Goal: Task Accomplishment & Management: Complete application form

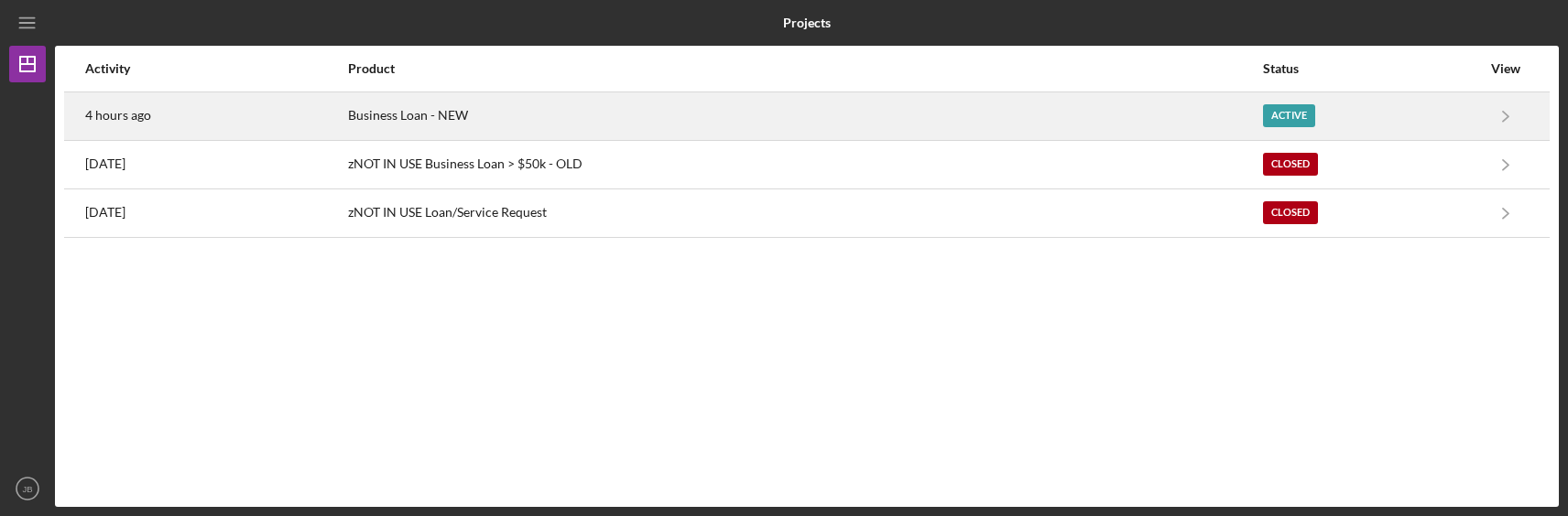
click at [1282, 112] on div "Active" at bounding box center [1289, 116] width 52 height 23
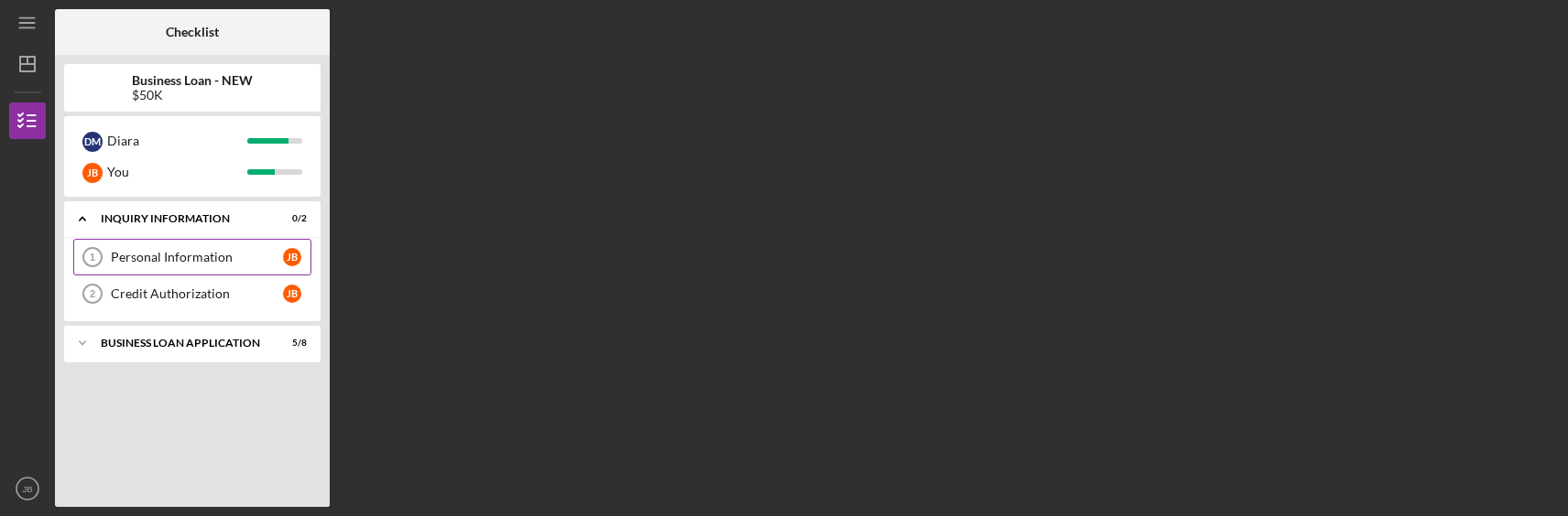
click at [181, 272] on link "Personal Information 1 Personal Information [PERSON_NAME]" at bounding box center [192, 258] width 239 height 37
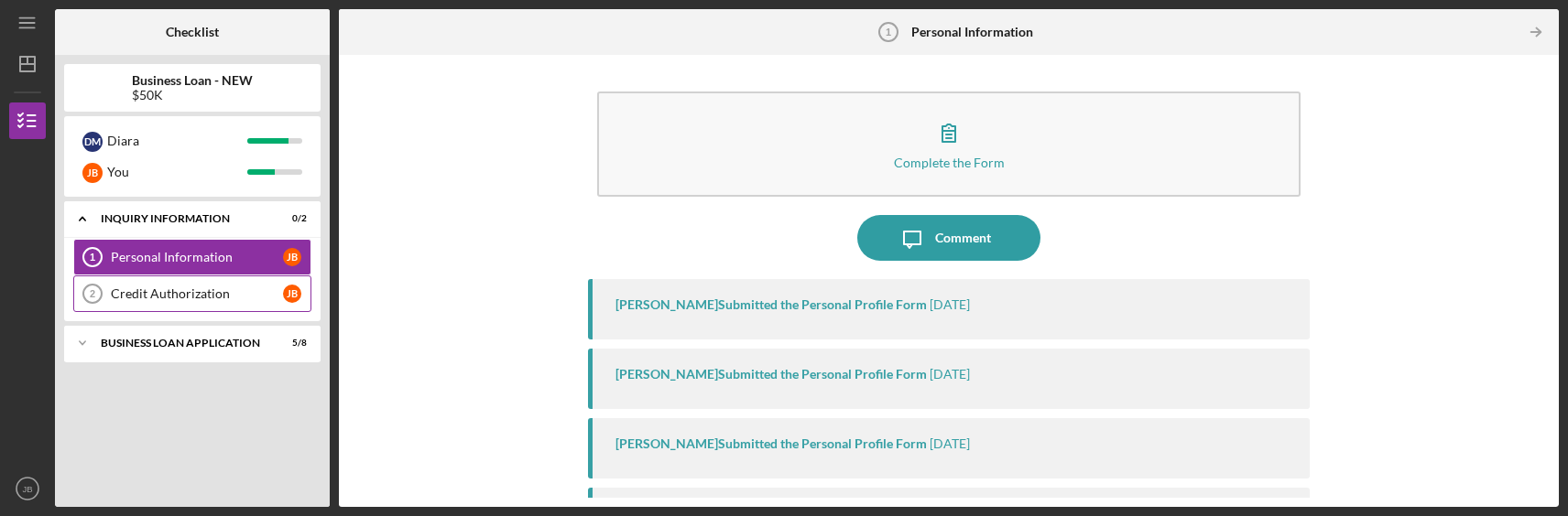
click at [178, 300] on div "Credit Authorization" at bounding box center [197, 294] width 172 height 14
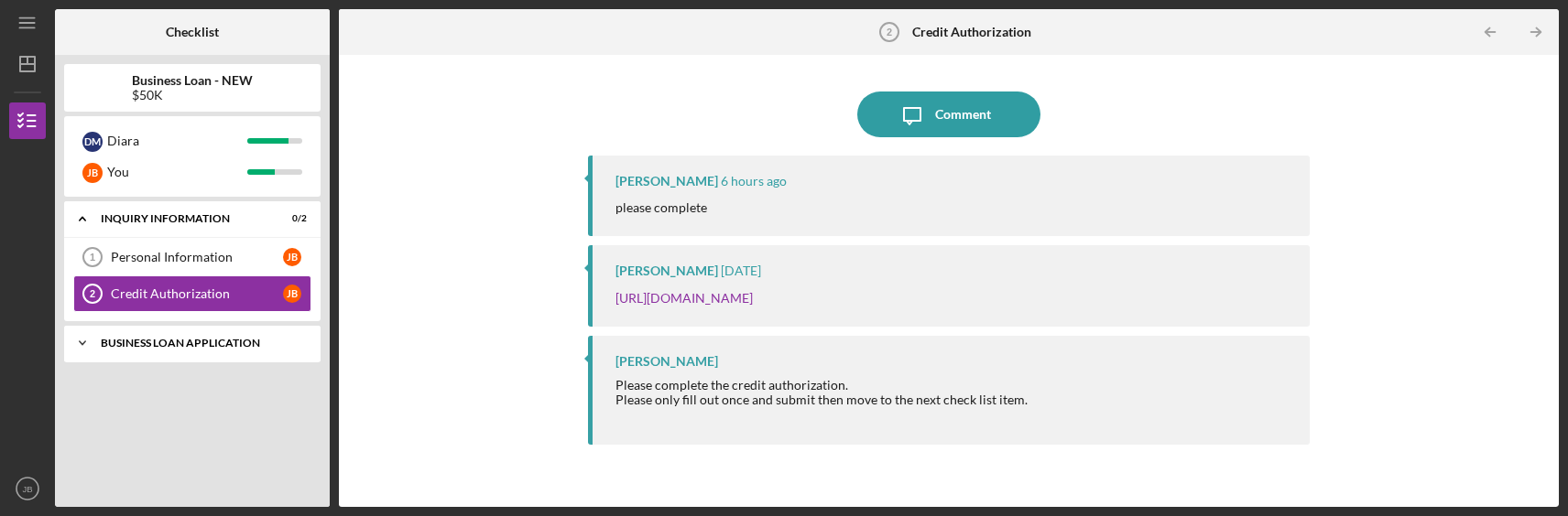
click at [171, 351] on div "Icon/Expander BUSINESS LOAN APPLICATION 5 / 8" at bounding box center [192, 343] width 257 height 37
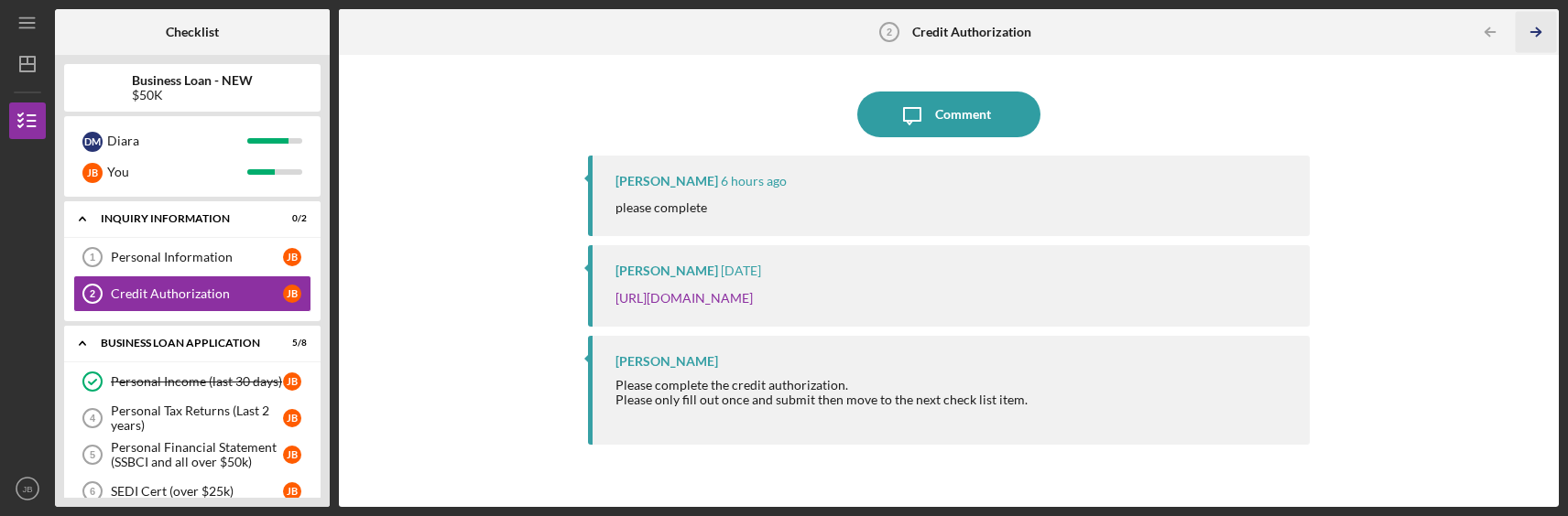
click at [1541, 20] on icon "Icon/Table Pagination Arrow" at bounding box center [1536, 32] width 41 height 41
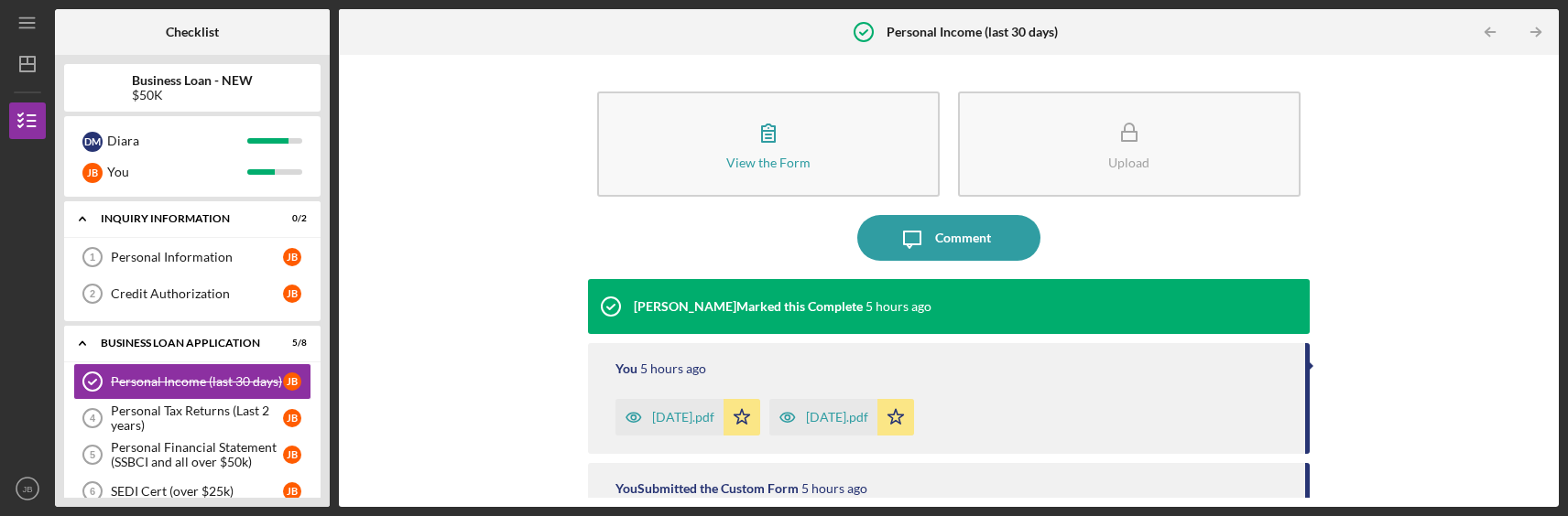
click at [1541, 21] on icon "Icon/Table Pagination Arrow" at bounding box center [1536, 32] width 41 height 41
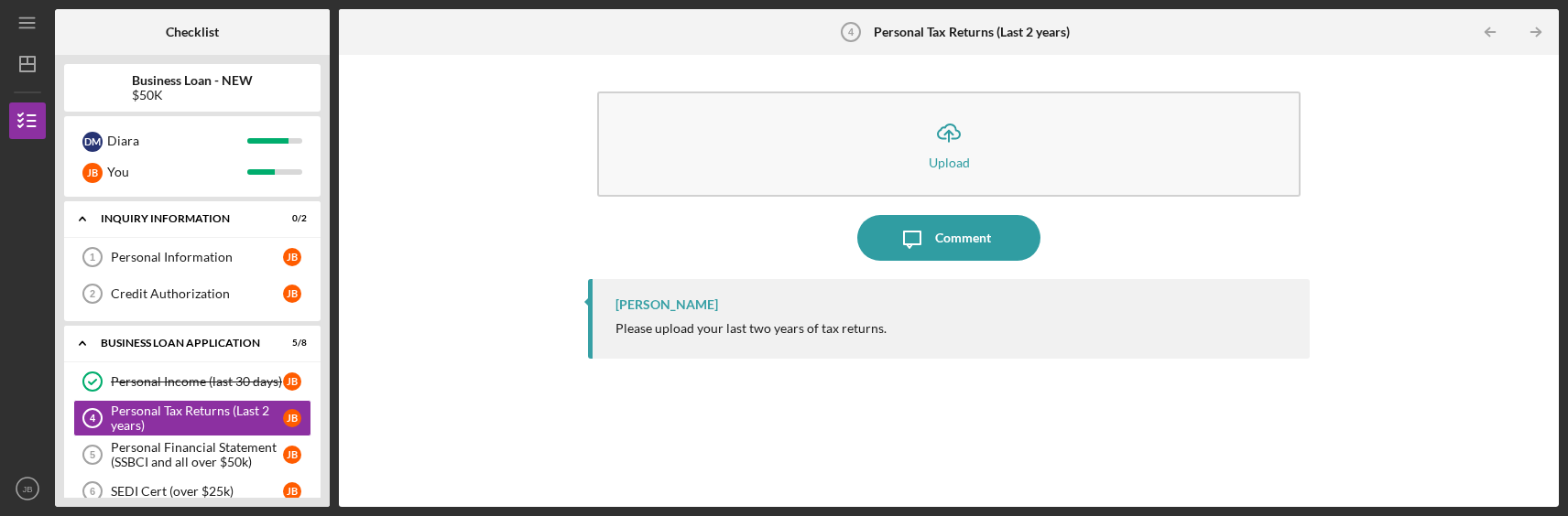
click at [1541, 21] on icon "Icon/Table Pagination Arrow" at bounding box center [1536, 32] width 41 height 41
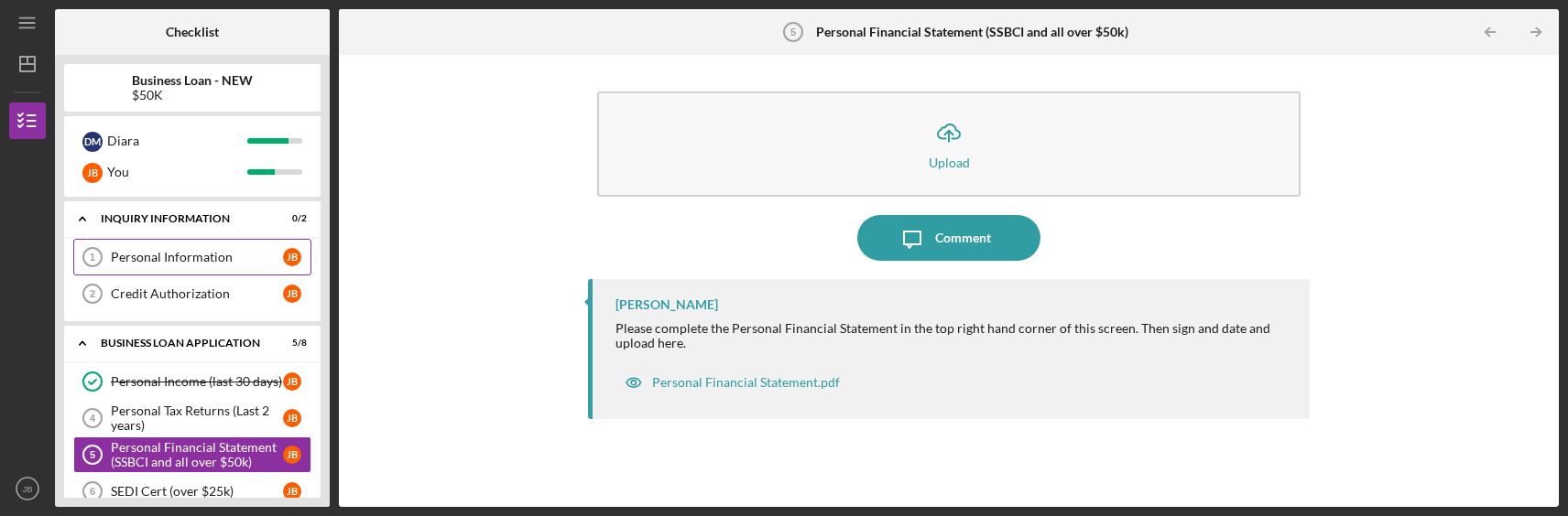
click at [180, 249] on link "Personal Information 1 Personal Information [PERSON_NAME]" at bounding box center [192, 258] width 239 height 37
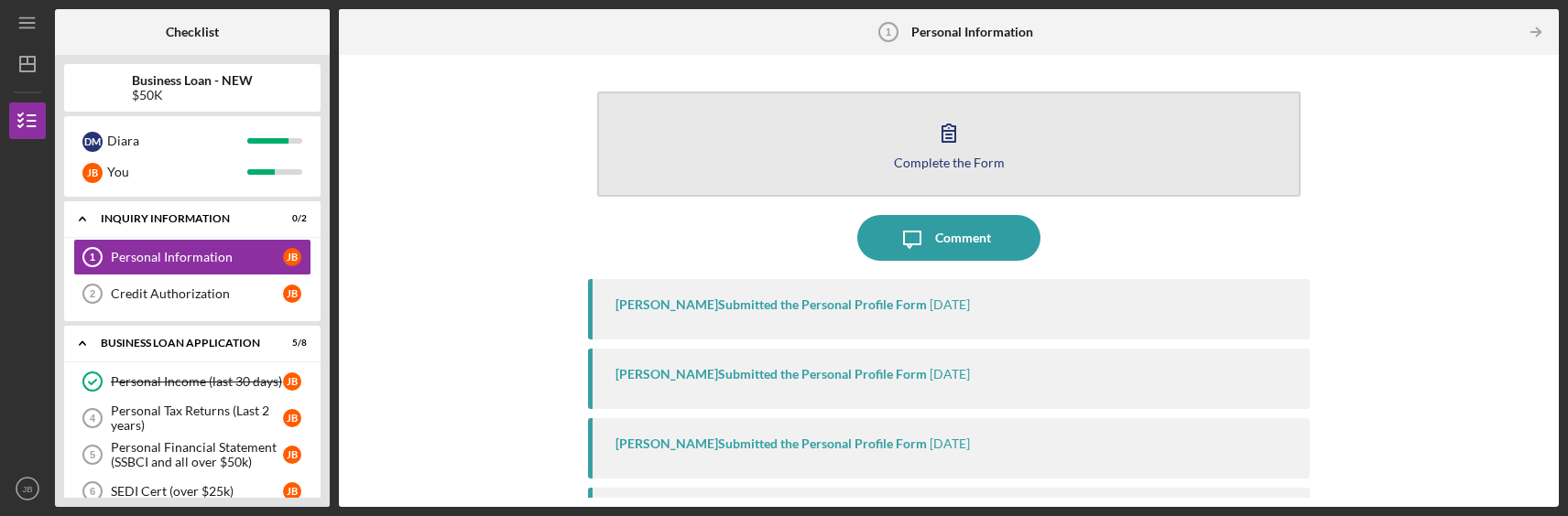
click at [975, 136] on button "Complete the Form Form" at bounding box center [947, 143] width 702 height 105
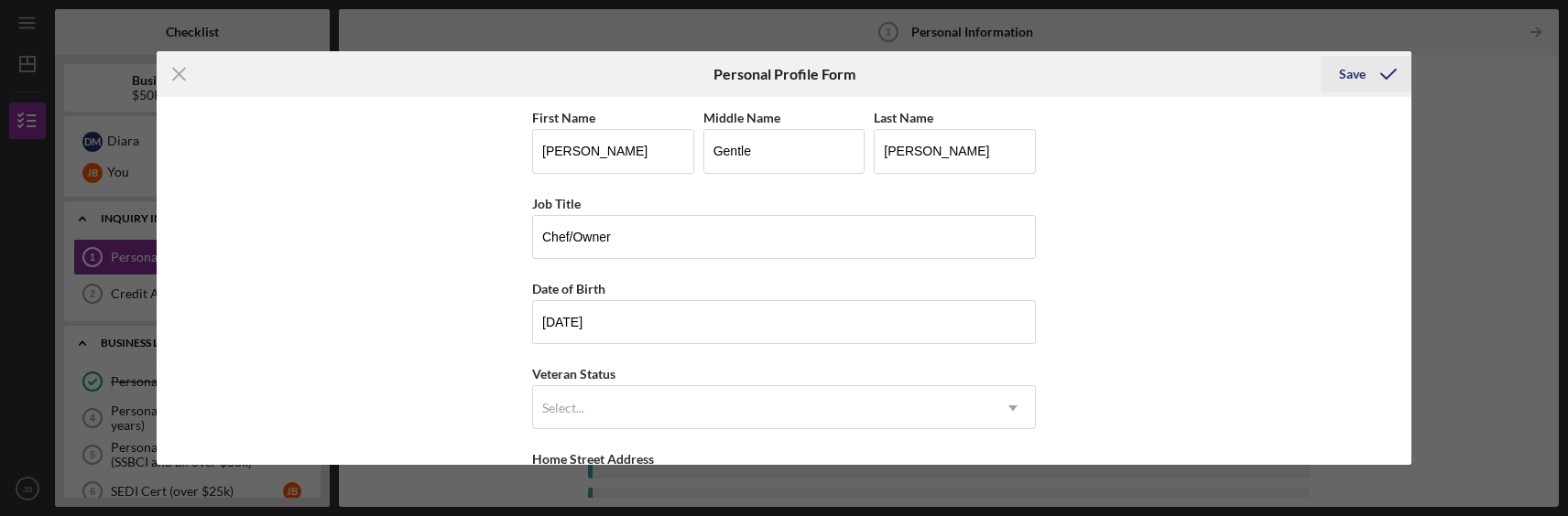
click at [1347, 78] on div "Save" at bounding box center [1352, 74] width 27 height 37
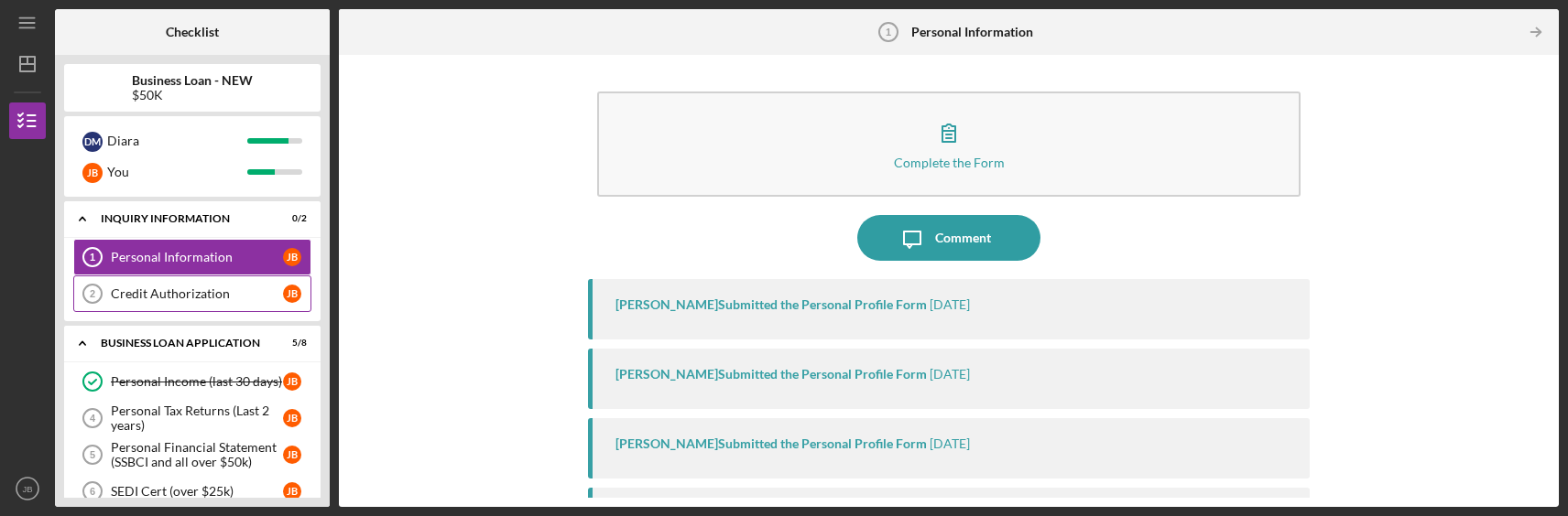
click at [253, 296] on div "Credit Authorization" at bounding box center [197, 294] width 172 height 14
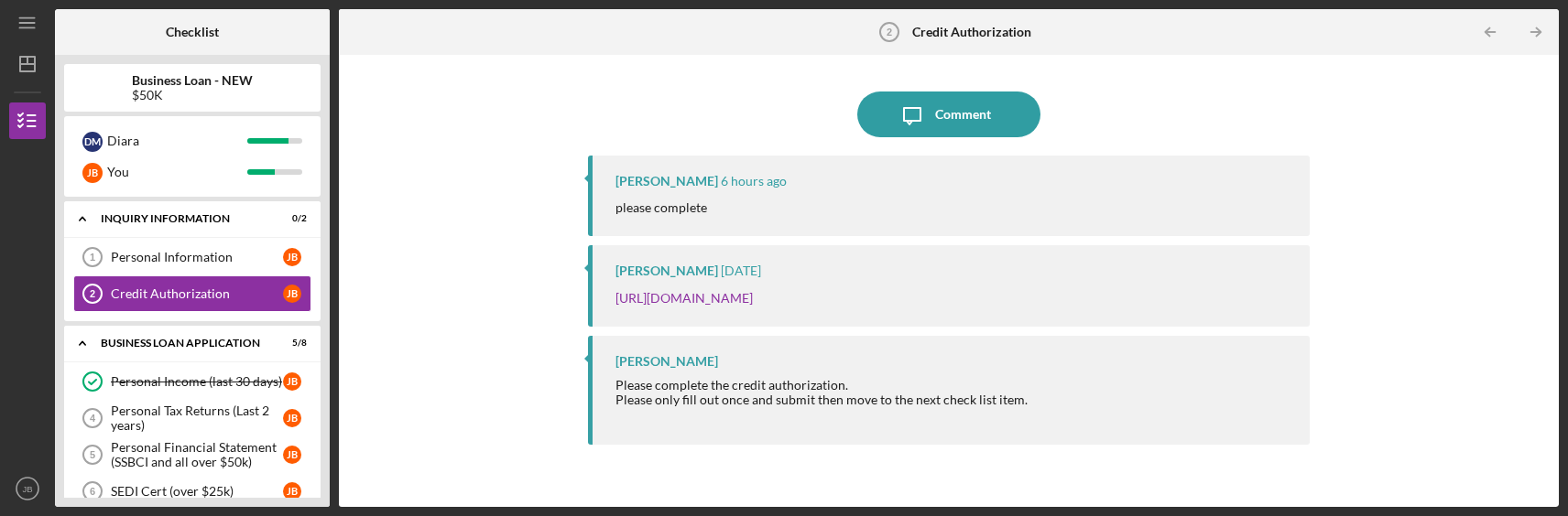
click at [454, 313] on div "Icon/Message Comment [PERSON_NAME] 6 hours ago please complete [PERSON_NAME] [D…" at bounding box center [948, 280] width 1201 height 434
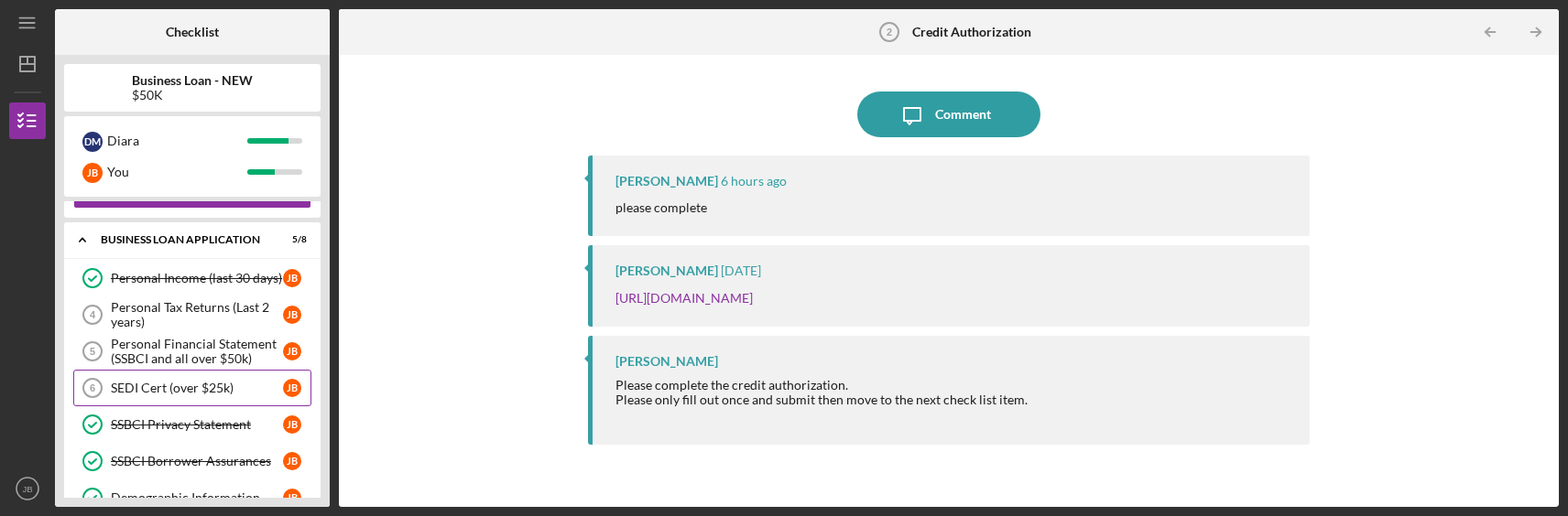
scroll to position [86, 0]
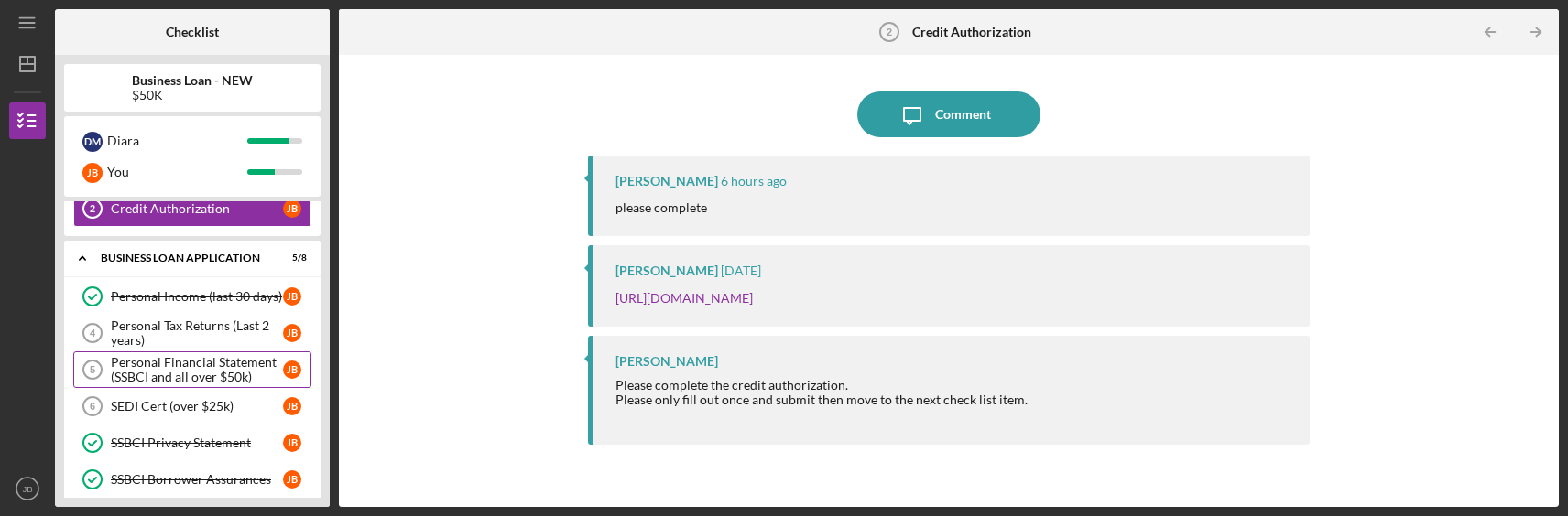
click at [214, 373] on div "Personal Financial Statement (SSBCI and all over $50k)" at bounding box center [197, 370] width 172 height 29
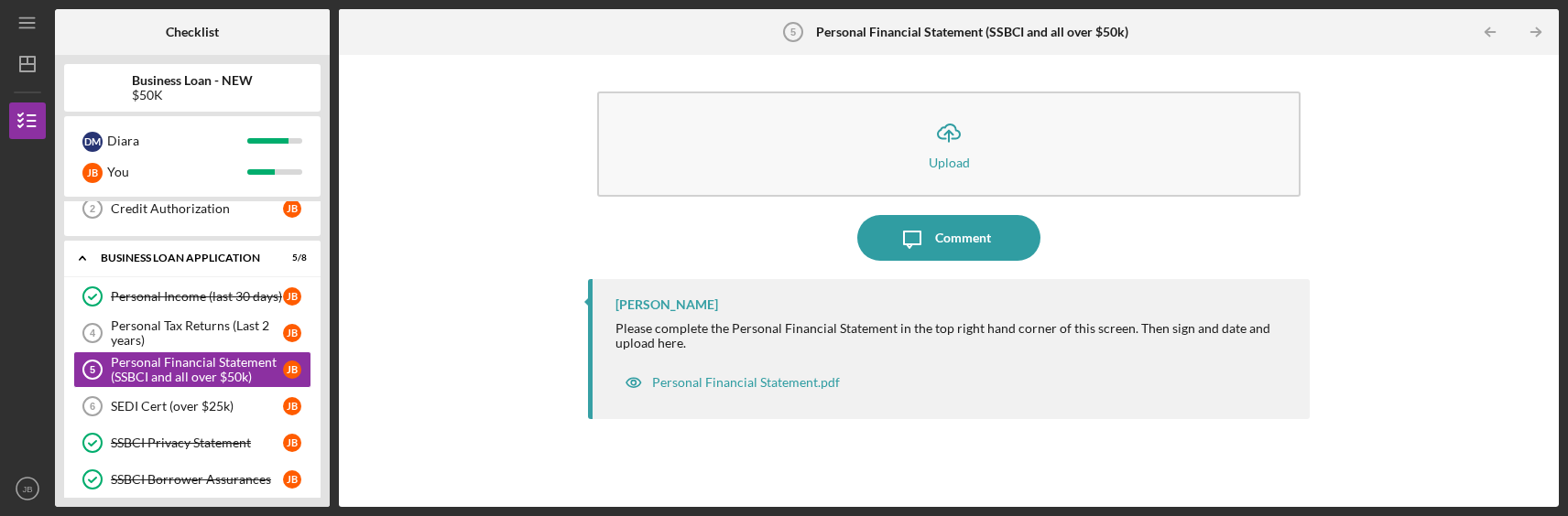
click at [365, 358] on div "Icon/Upload Upload Icon/Message Comment [PERSON_NAME] Please complete the Perso…" at bounding box center [948, 280] width 1201 height 434
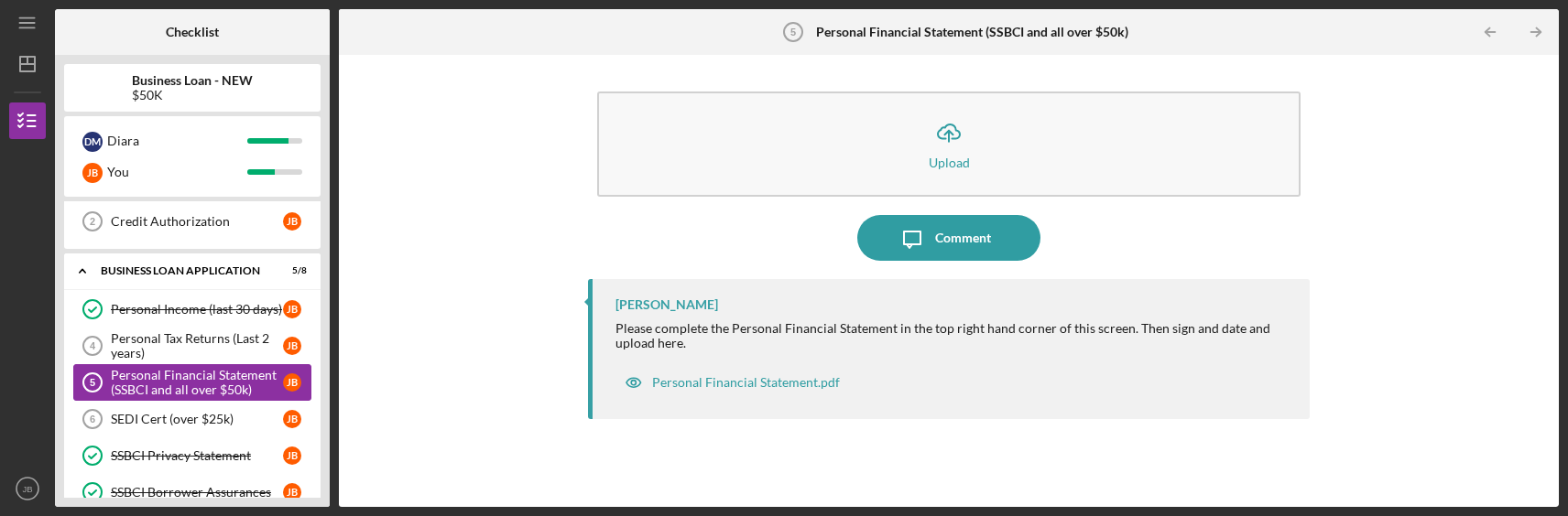
scroll to position [91, 0]
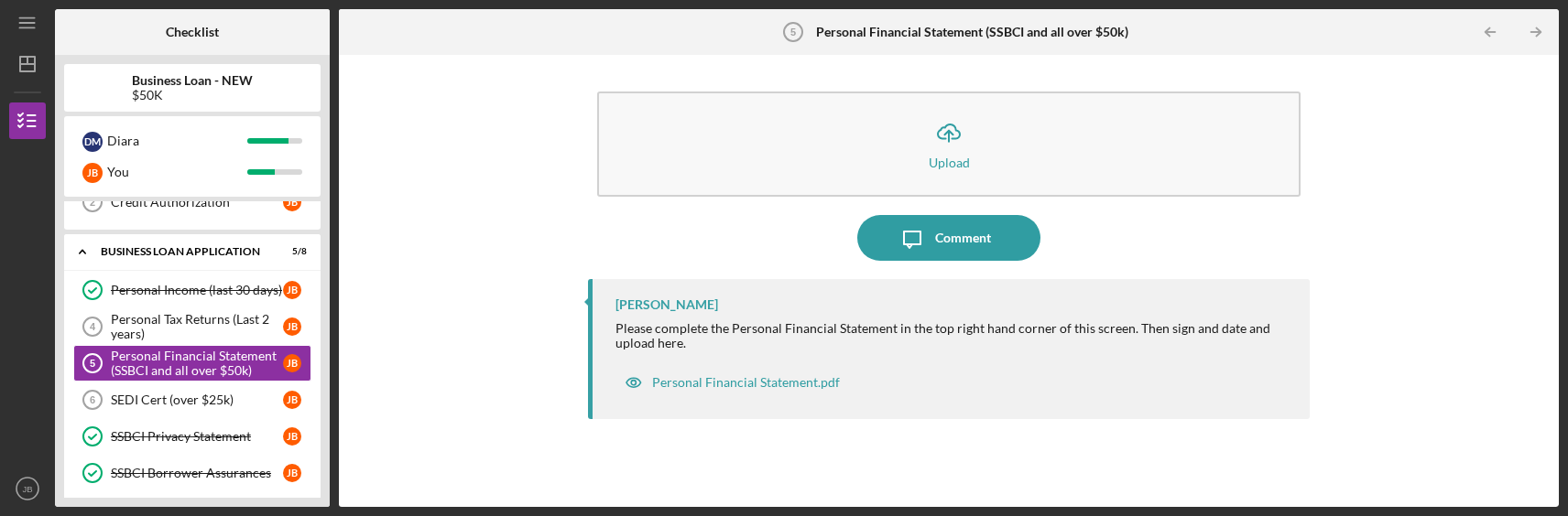
click at [1403, 173] on div "Icon/Upload Upload Icon/Message Comment [PERSON_NAME] Please complete the Perso…" at bounding box center [948, 280] width 1201 height 434
click at [184, 391] on link "SEDI Cert (over $25k) 6 SEDI Cert (over $25k) [PERSON_NAME]" at bounding box center [192, 400] width 239 height 37
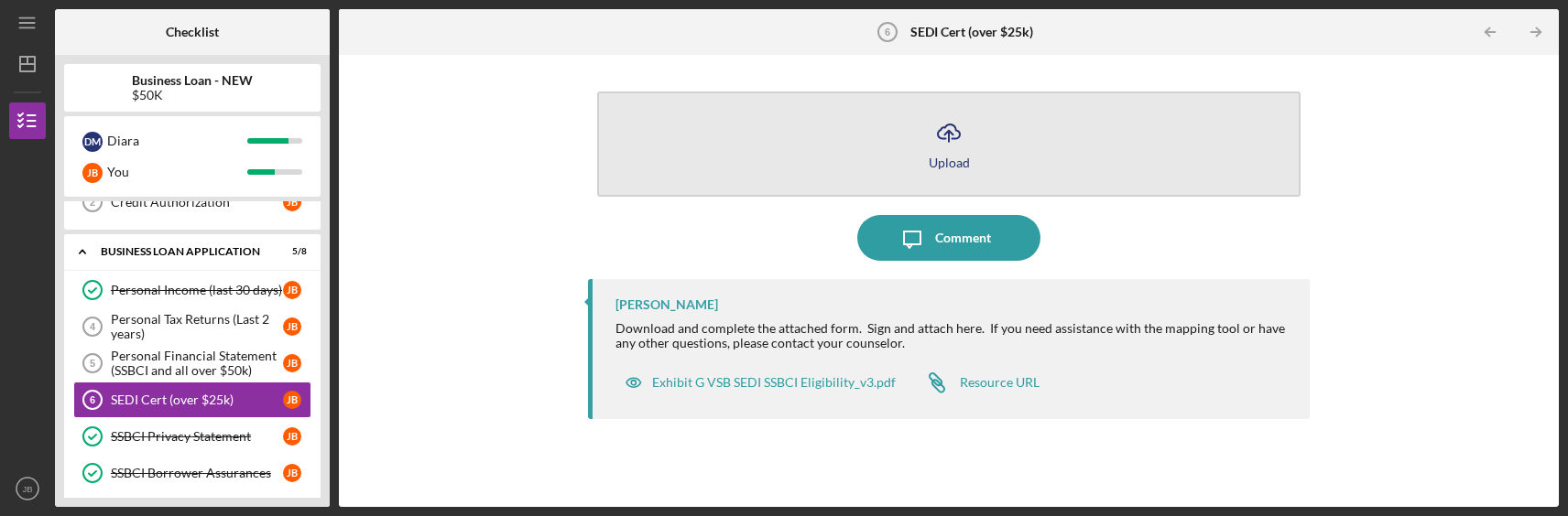
click at [975, 149] on button "Icon/Upload Upload" at bounding box center [947, 143] width 702 height 105
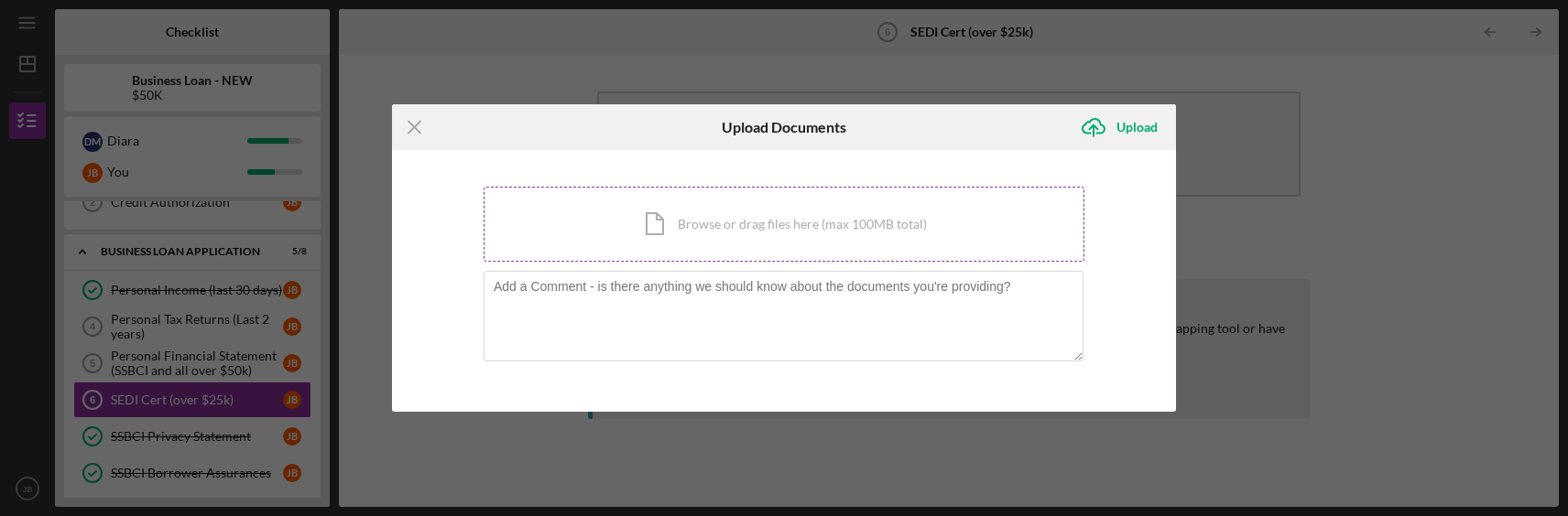
click at [853, 235] on div "Icon/Document Browse or drag files here (max 100MB total) Tap to choose files o…" at bounding box center [784, 224] width 601 height 75
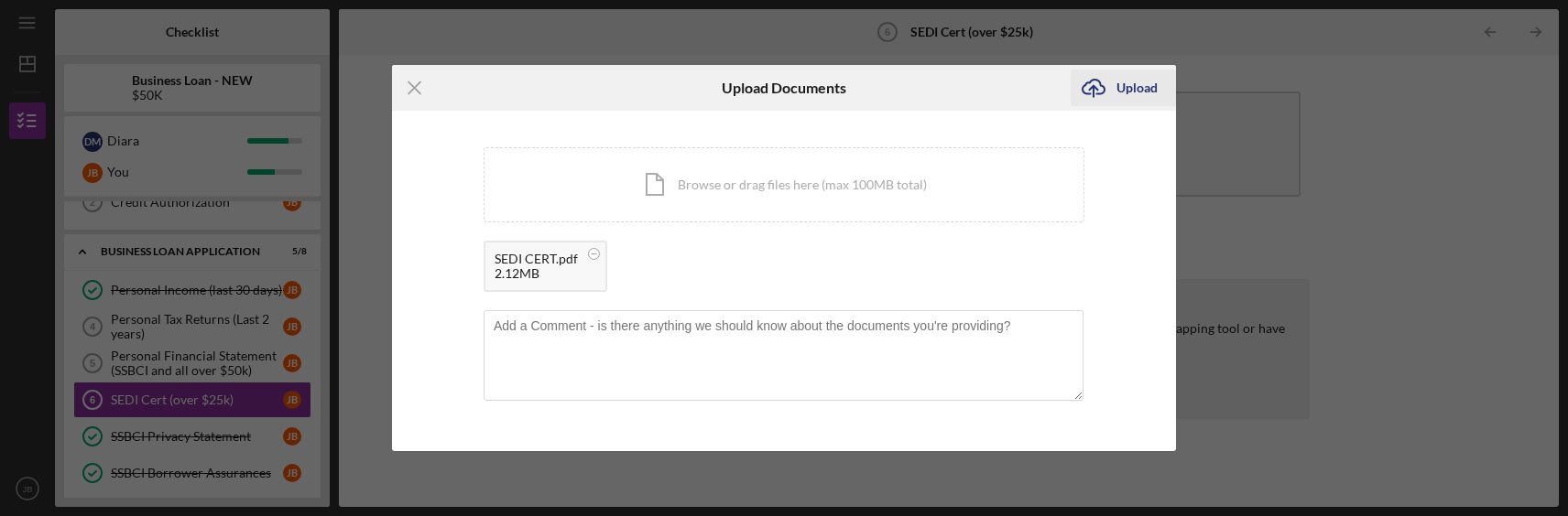
click at [1132, 84] on div "Upload" at bounding box center [1137, 87] width 41 height 37
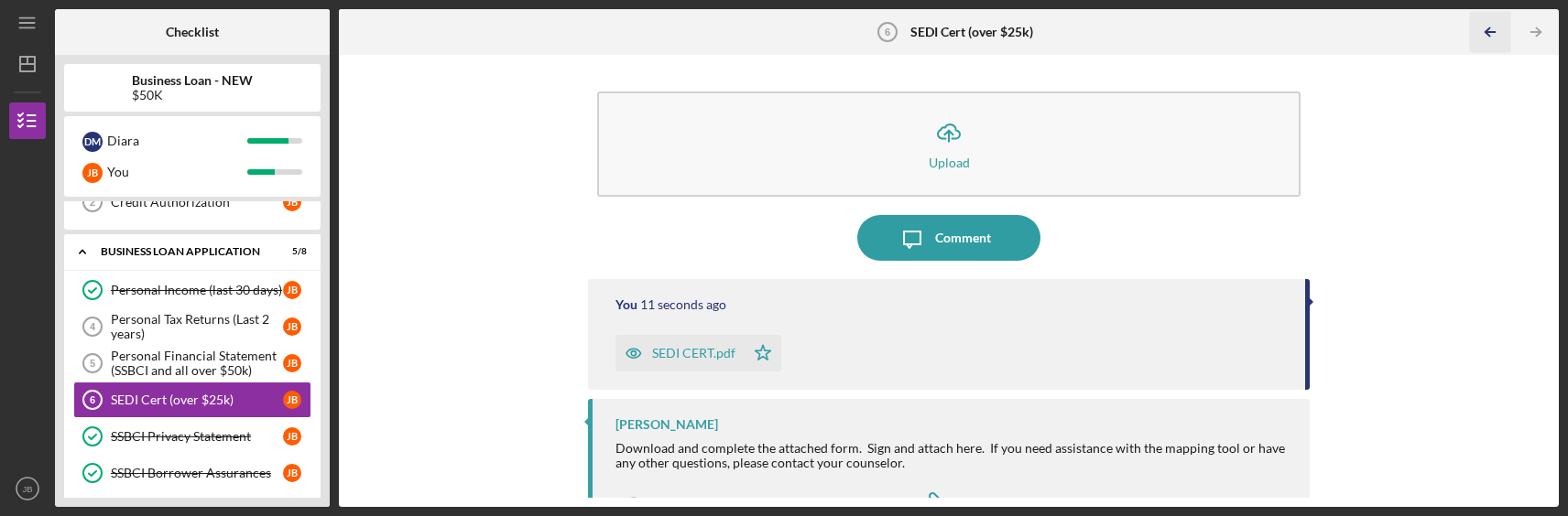
click at [1504, 29] on icon "Icon/Table Pagination Arrow" at bounding box center [1490, 32] width 41 height 41
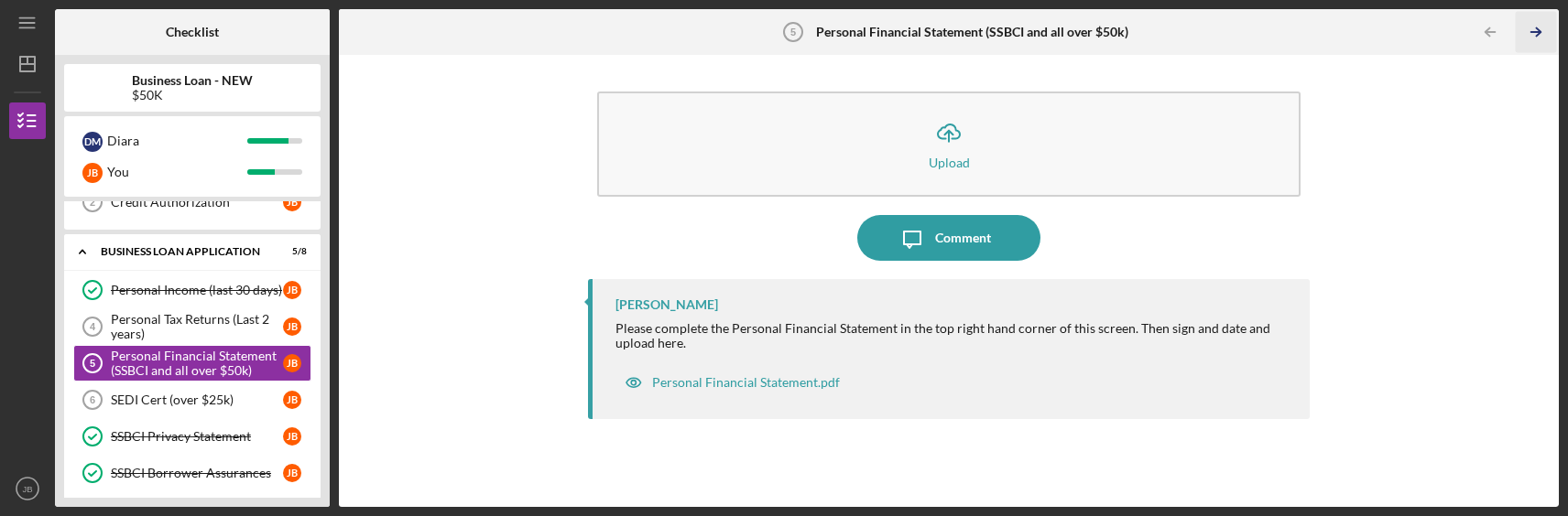
click at [1555, 27] on icon "Icon/Table Pagination Arrow" at bounding box center [1536, 32] width 41 height 41
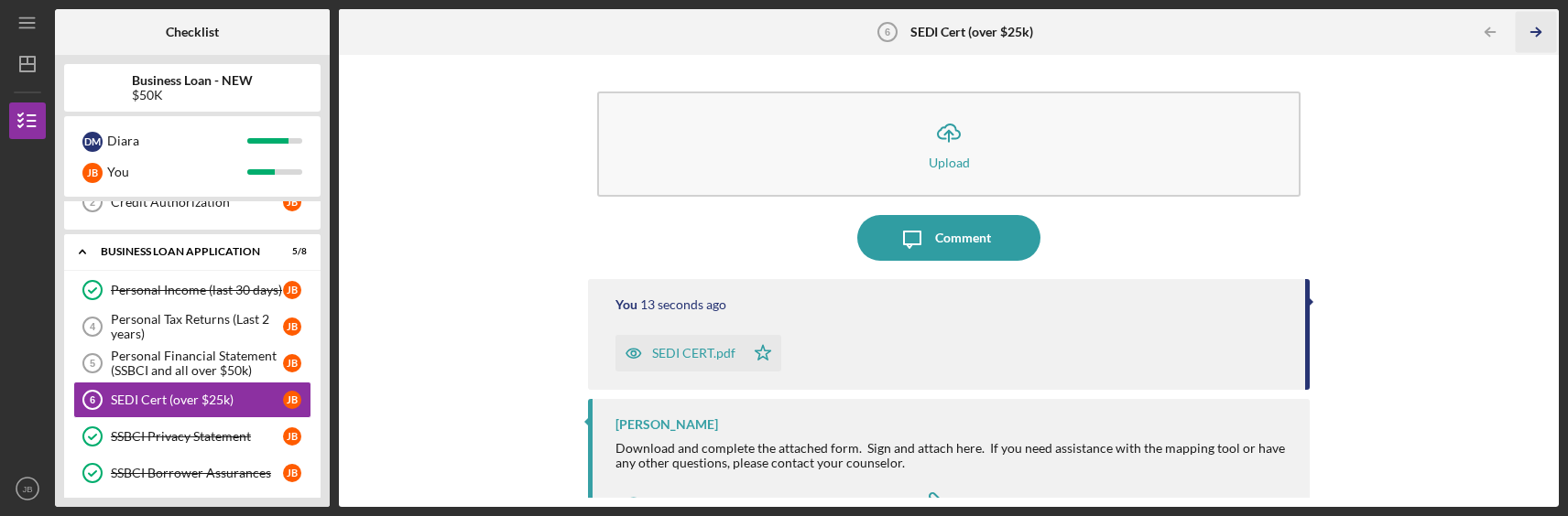
click at [1554, 27] on icon "Icon/Table Pagination Arrow" at bounding box center [1536, 32] width 41 height 41
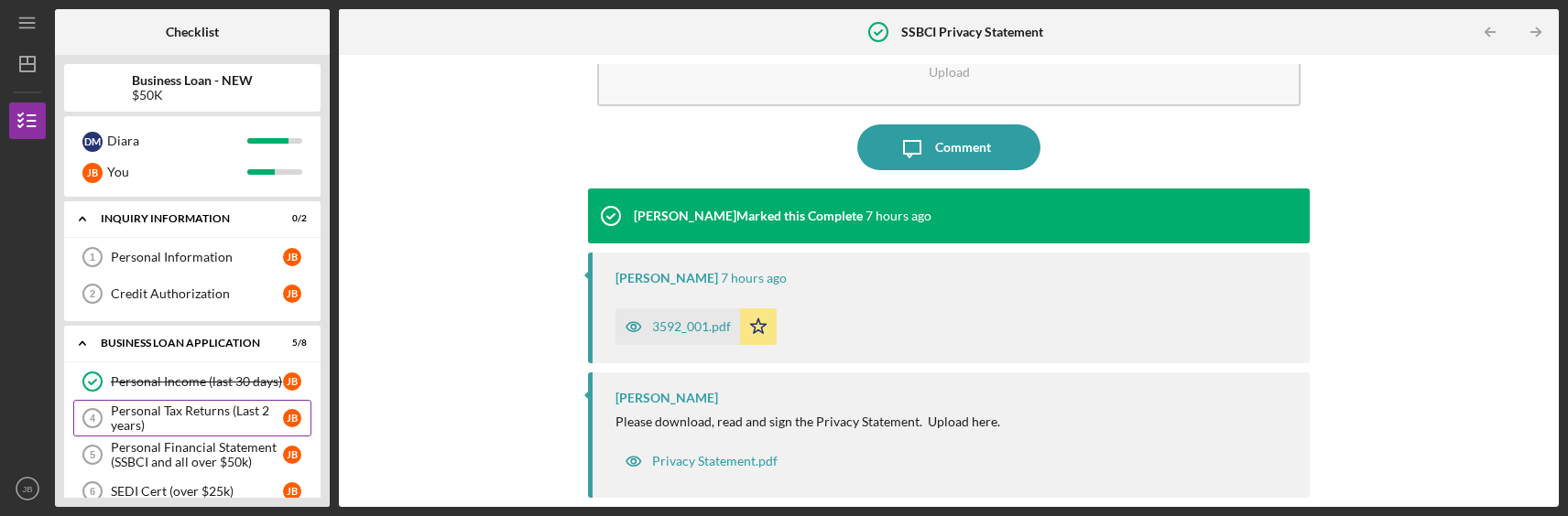
click at [168, 412] on div "Personal Tax Returns (Last 2 years)" at bounding box center [197, 418] width 172 height 29
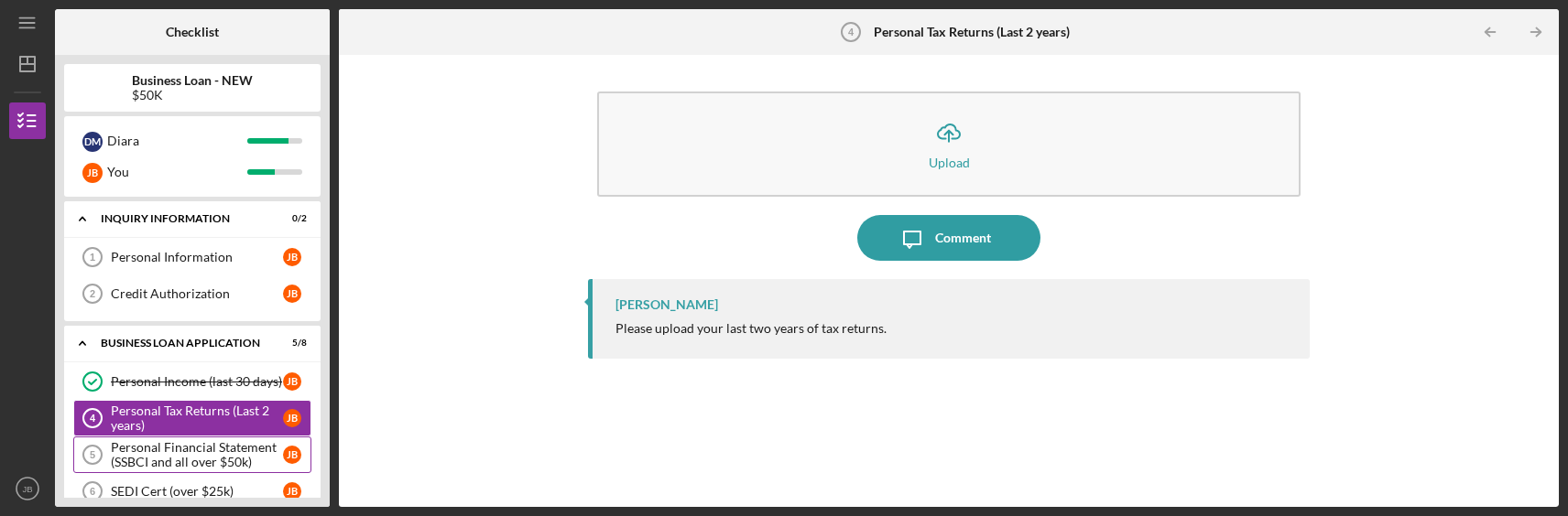
click at [220, 449] on div "Personal Financial Statement (SSBCI and all over $50k)" at bounding box center [197, 454] width 172 height 29
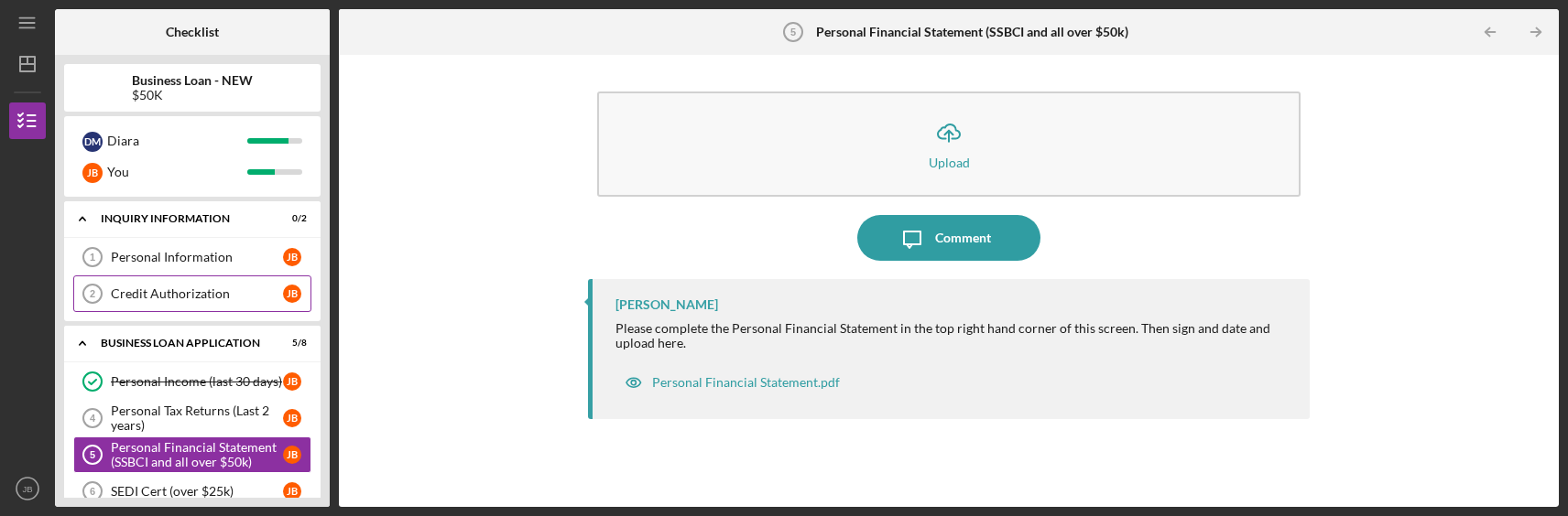
click at [201, 283] on link "Credit Authorization 2 Credit Authorization [PERSON_NAME]" at bounding box center [192, 294] width 239 height 37
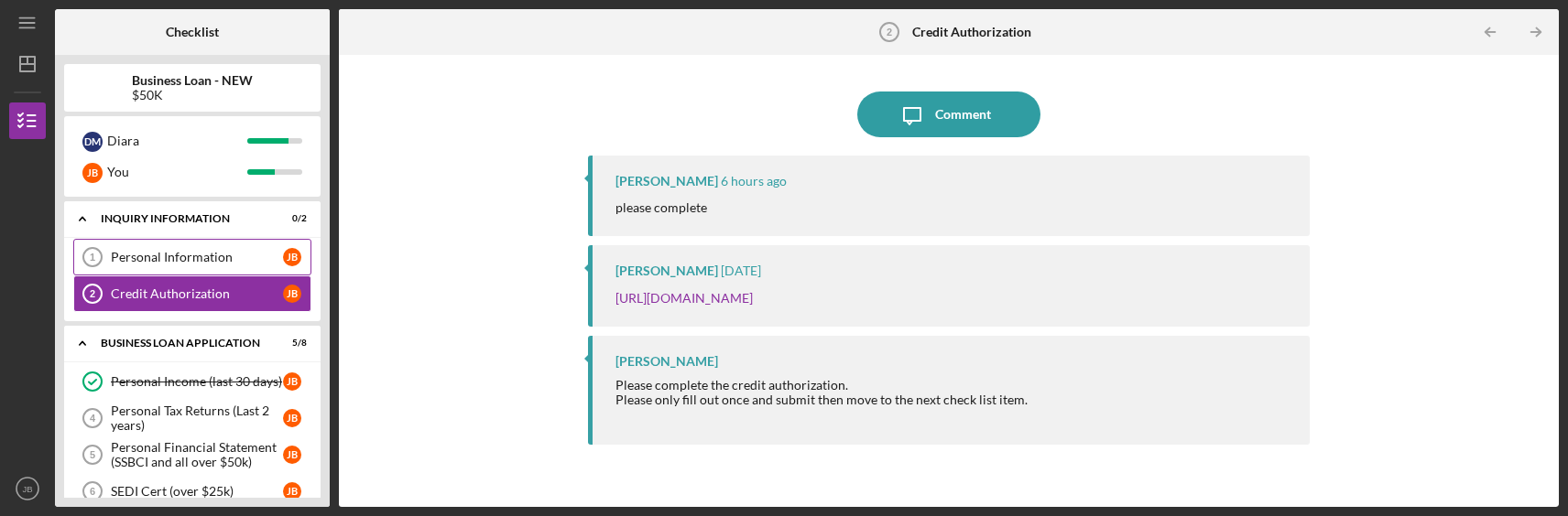
click at [179, 244] on link "Personal Information 1 Personal Information [PERSON_NAME]" at bounding box center [192, 258] width 239 height 37
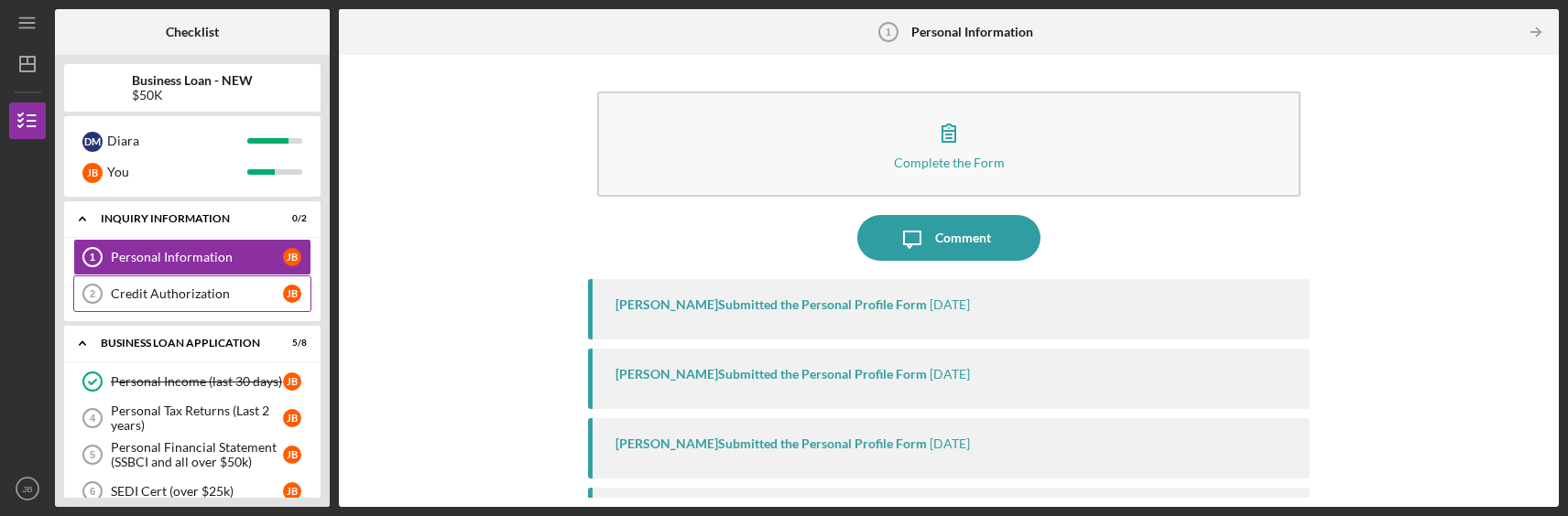
click at [170, 293] on div "Credit Authorization" at bounding box center [197, 294] width 172 height 14
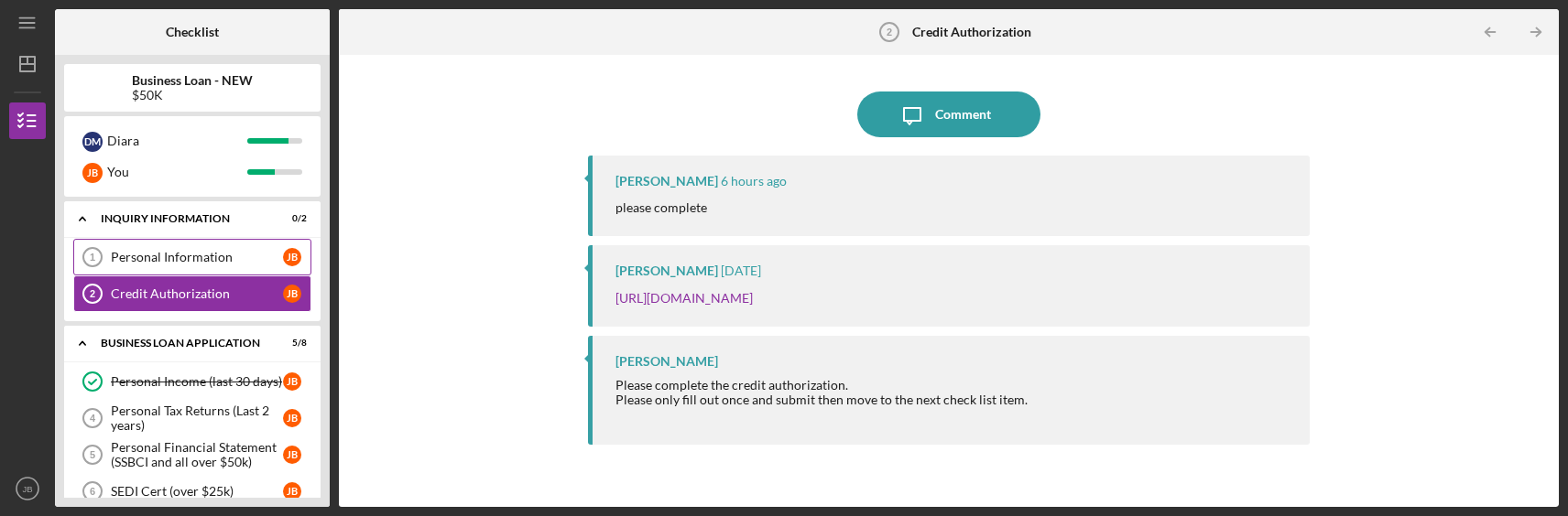
click at [183, 253] on div "Personal Information" at bounding box center [197, 257] width 172 height 14
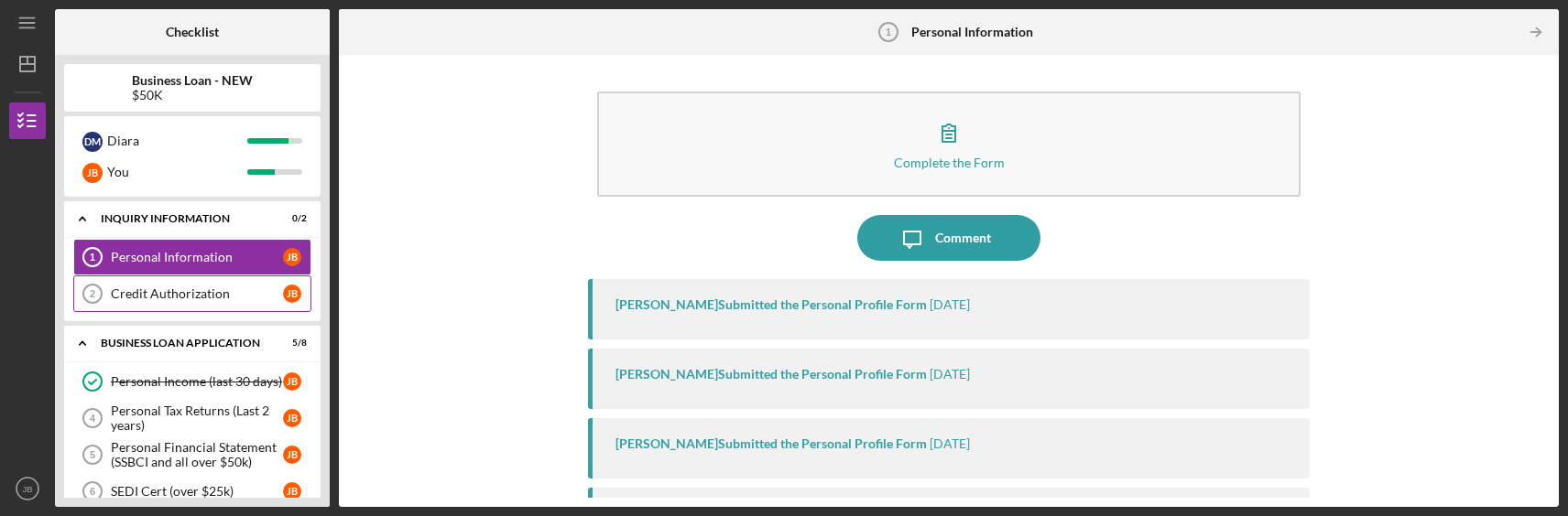
click at [189, 282] on link "Credit Authorization 2 Credit Authorization [PERSON_NAME]" at bounding box center [192, 294] width 239 height 37
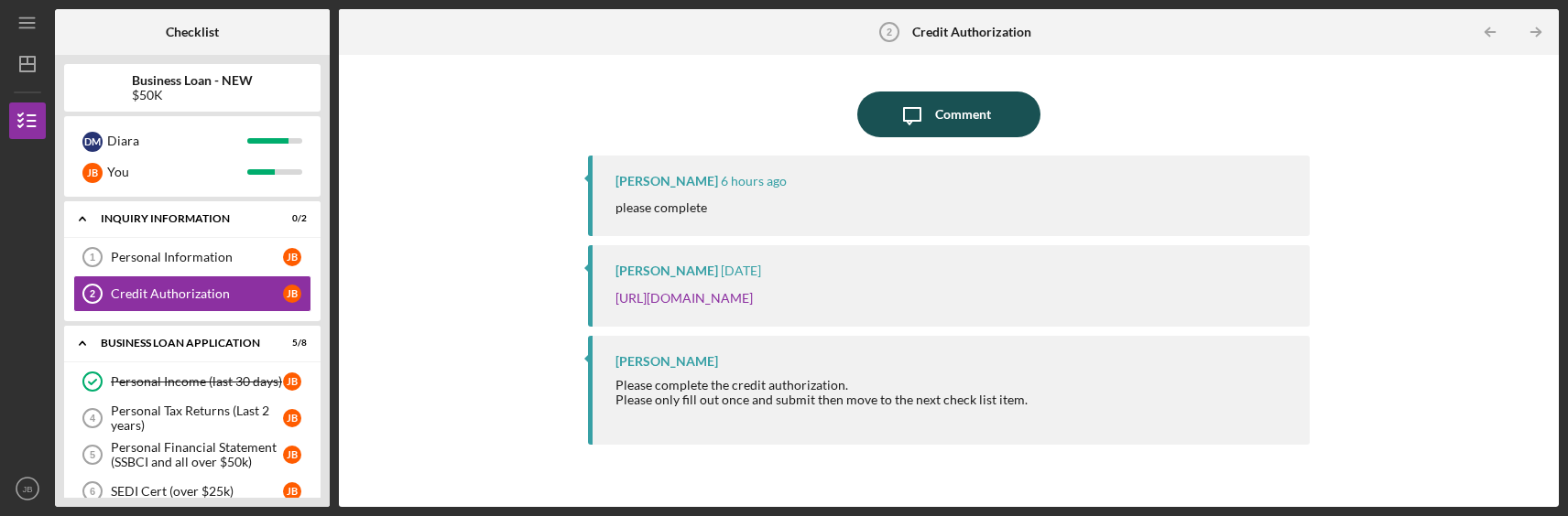
click at [981, 98] on div "Comment" at bounding box center [963, 114] width 56 height 46
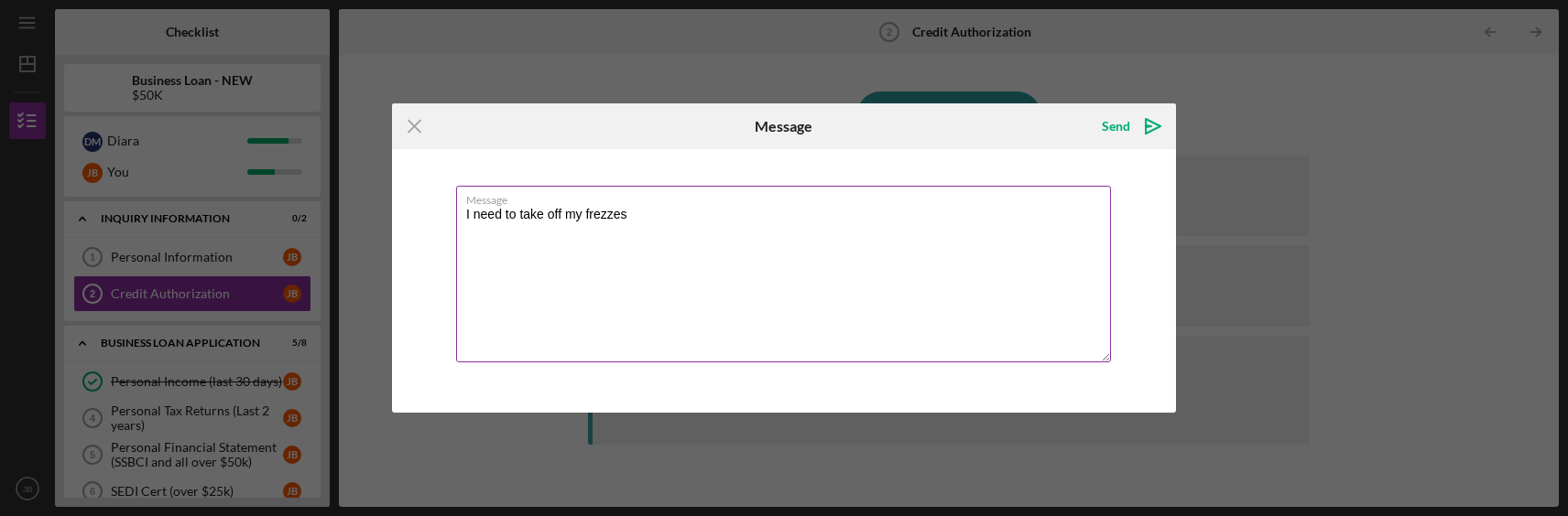
click at [870, 251] on textarea "I need to take off my frezzes" at bounding box center [783, 275] width 655 height 177
click at [746, 279] on textarea "I still need to unfreeze my credit" at bounding box center [783, 275] width 655 height 177
type textarea "I still need to unfreeze my credit"
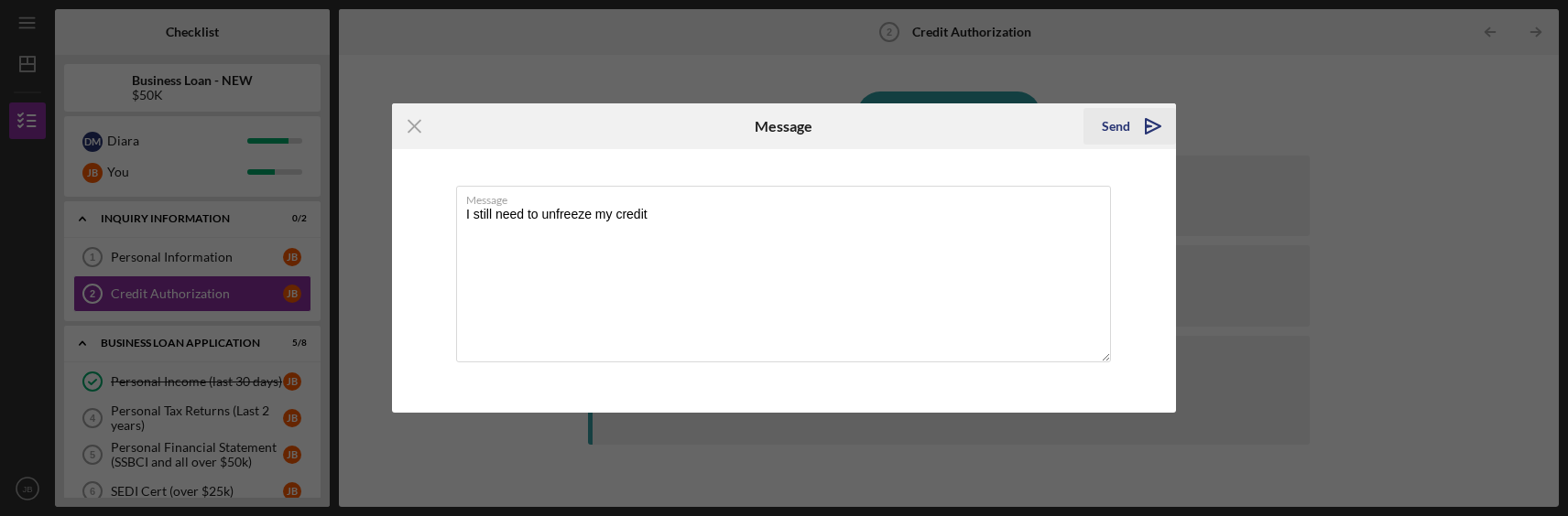
click at [1116, 128] on div "Send" at bounding box center [1116, 126] width 29 height 37
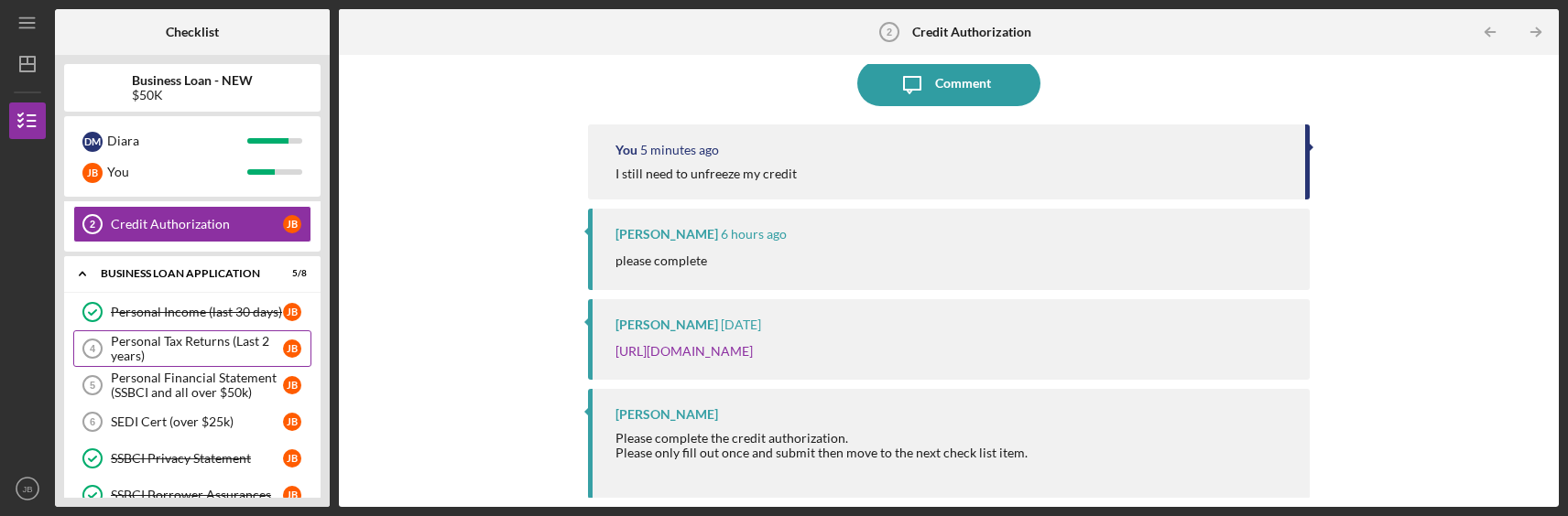
scroll to position [91, 0]
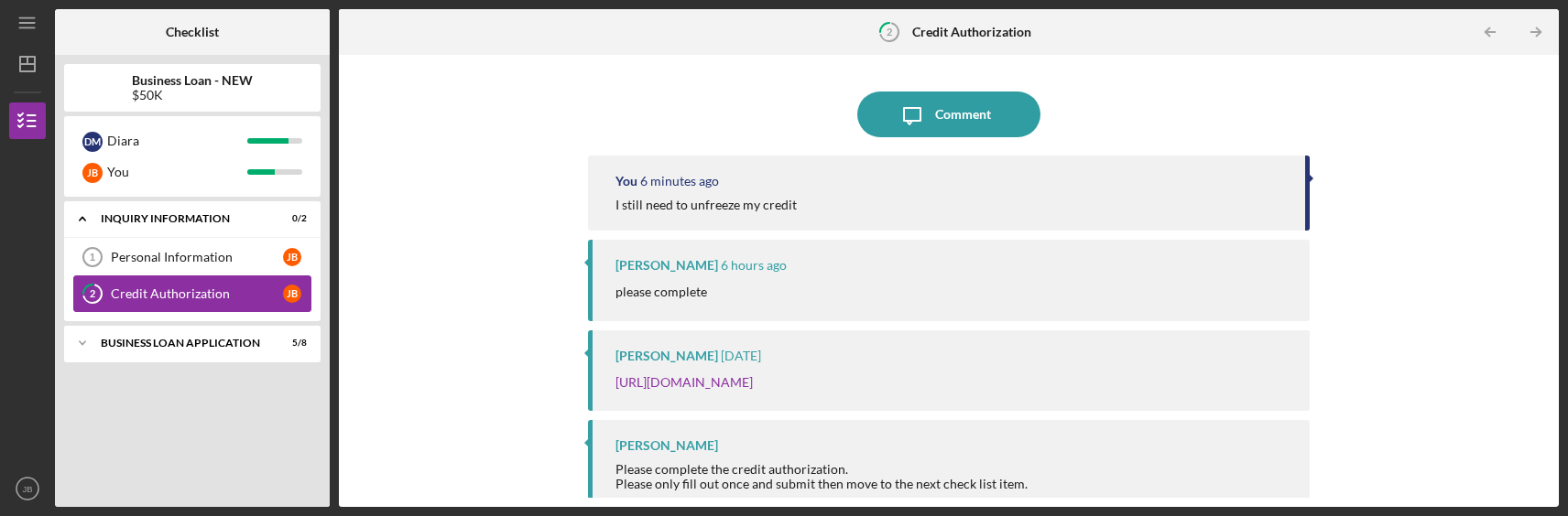
click at [174, 300] on div "Credit Authorization" at bounding box center [197, 294] width 172 height 14
click at [194, 288] on div "Credit Authorization" at bounding box center [197, 294] width 172 height 14
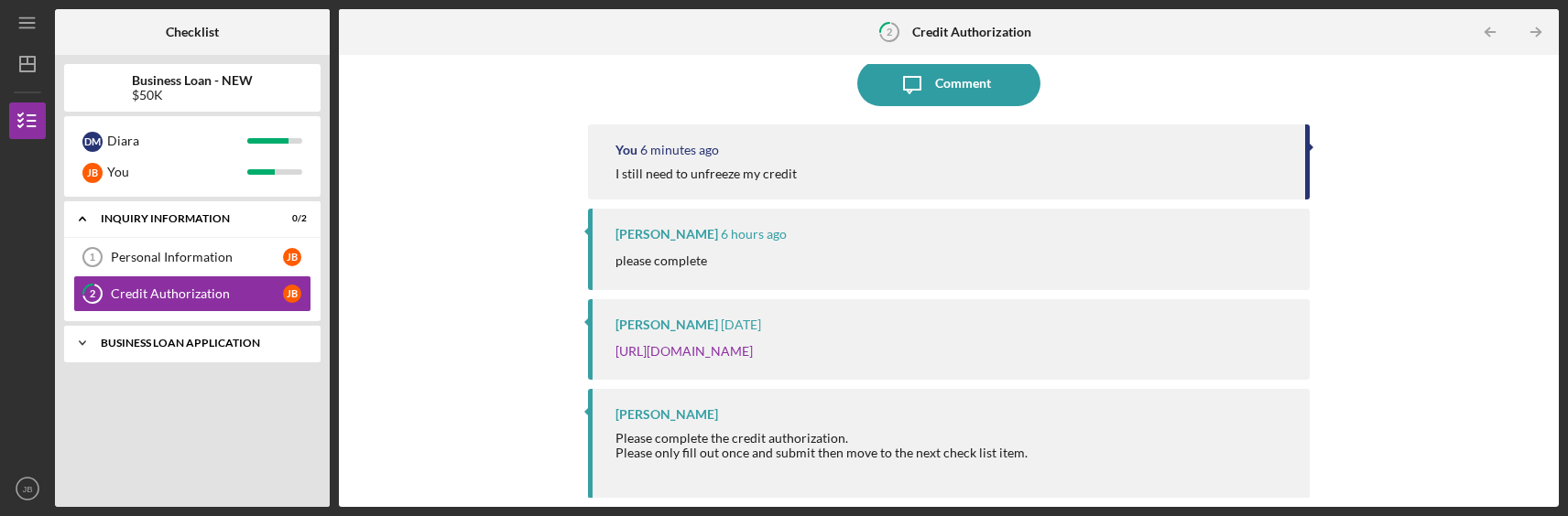
click at [173, 340] on div "BUSINESS LOAN APPLICATION" at bounding box center [199, 344] width 197 height 11
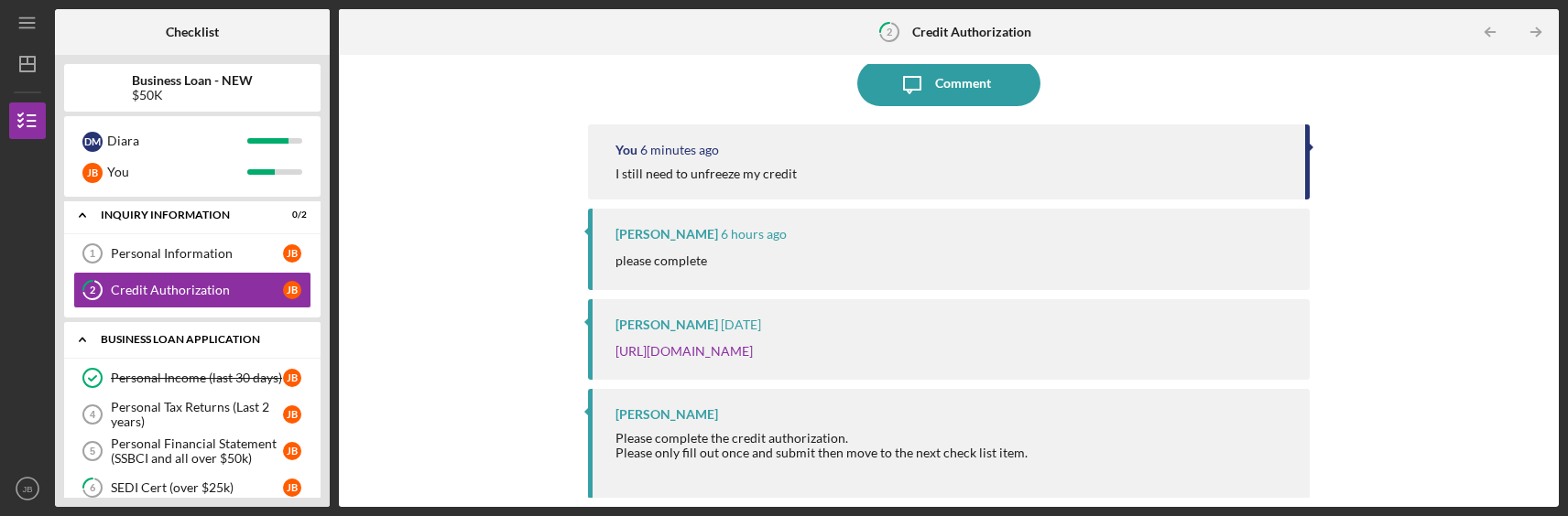
scroll to position [0, 0]
